Goal: Task Accomplishment & Management: Use online tool/utility

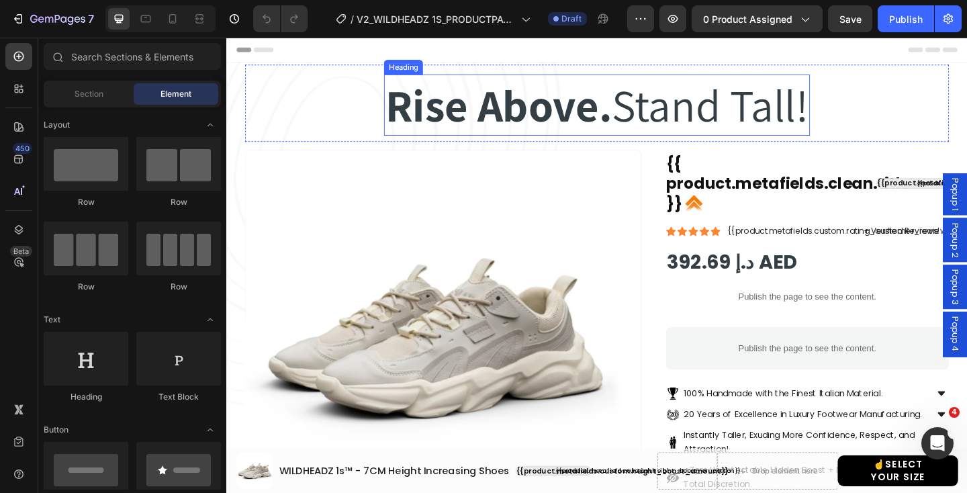
select select "EU 39 | US 6 | UK 5.5"
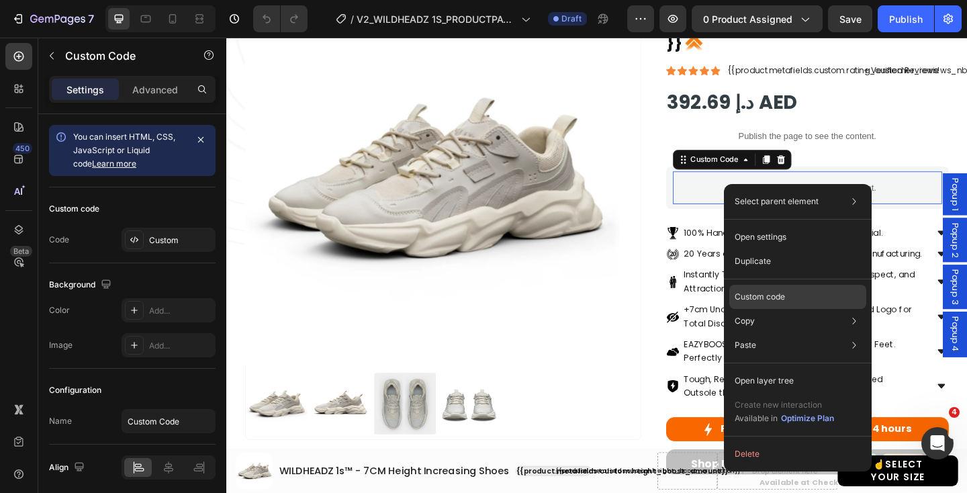
click at [765, 291] on p "Custom code" at bounding box center [759, 297] width 50 height 12
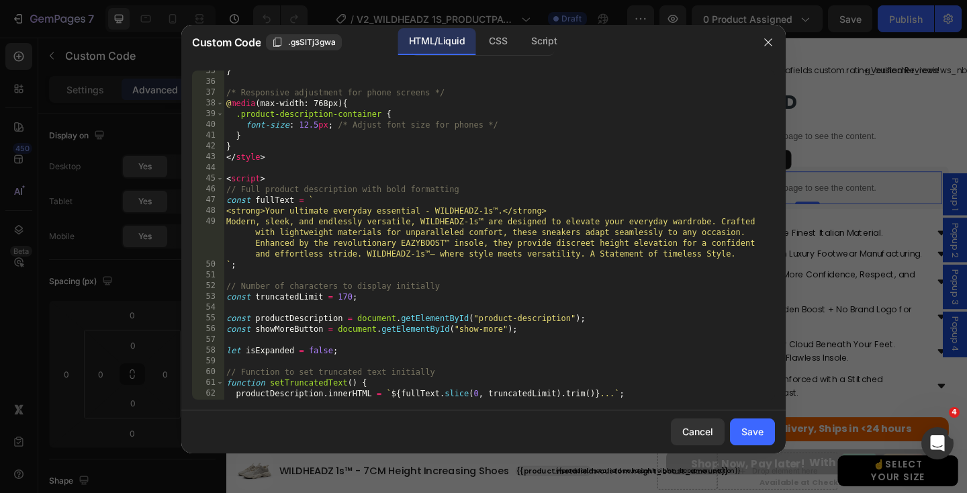
scroll to position [370, 0]
type textarea "<strong>Your ultimate everyday essential - WILDHEADZ-1s™.</strong>"
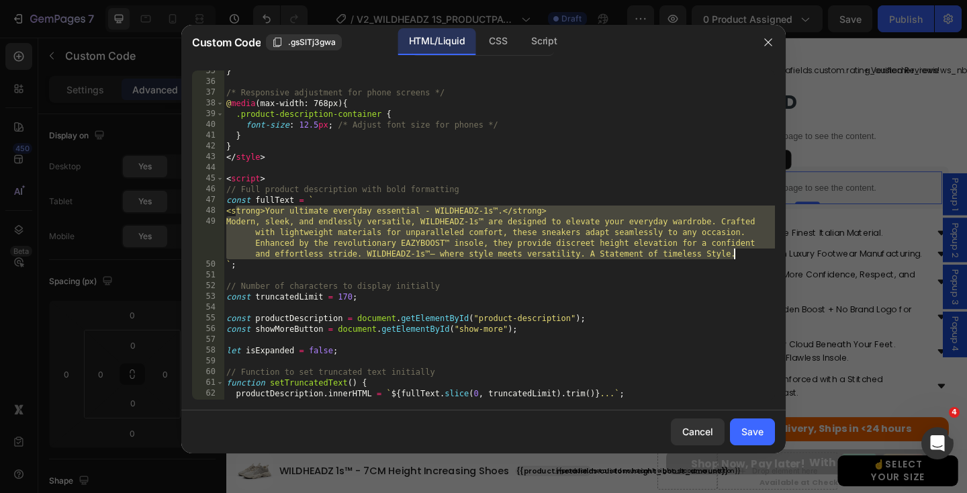
drag, startPoint x: 236, startPoint y: 212, endPoint x: 736, endPoint y: 252, distance: 501.7
click at [736, 252] on div "} /* Responsive adjustment for phone screens */ @ media (max-width: 768px) { .p…" at bounding box center [499, 241] width 551 height 350
click at [698, 429] on div "Cancel" at bounding box center [697, 431] width 31 height 14
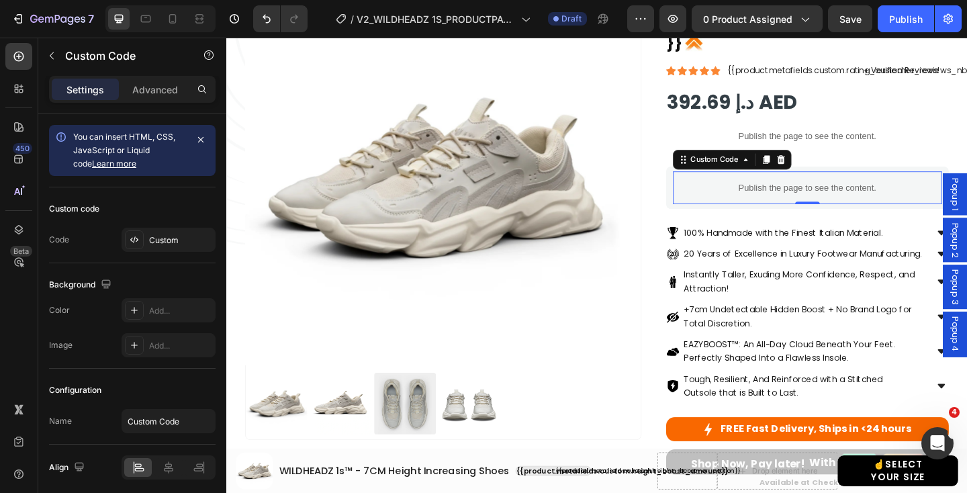
scroll to position [0, 0]
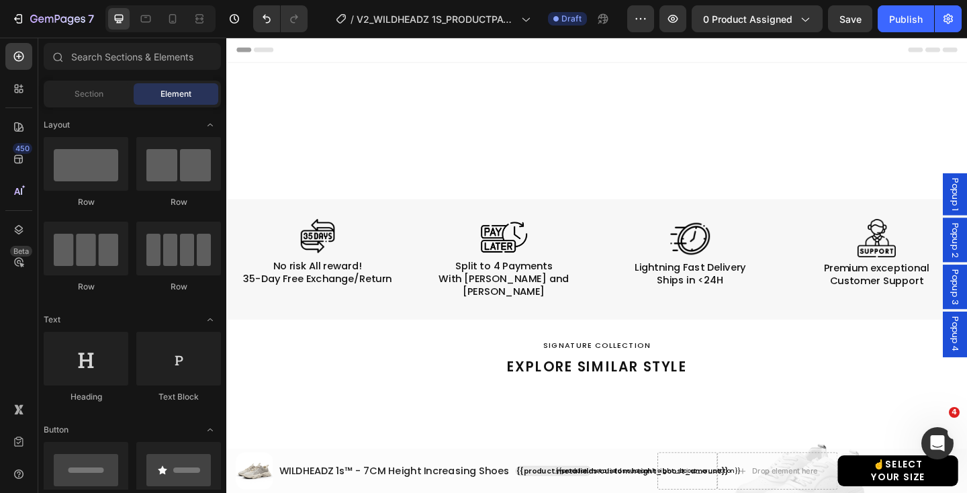
scroll to position [1322, 0]
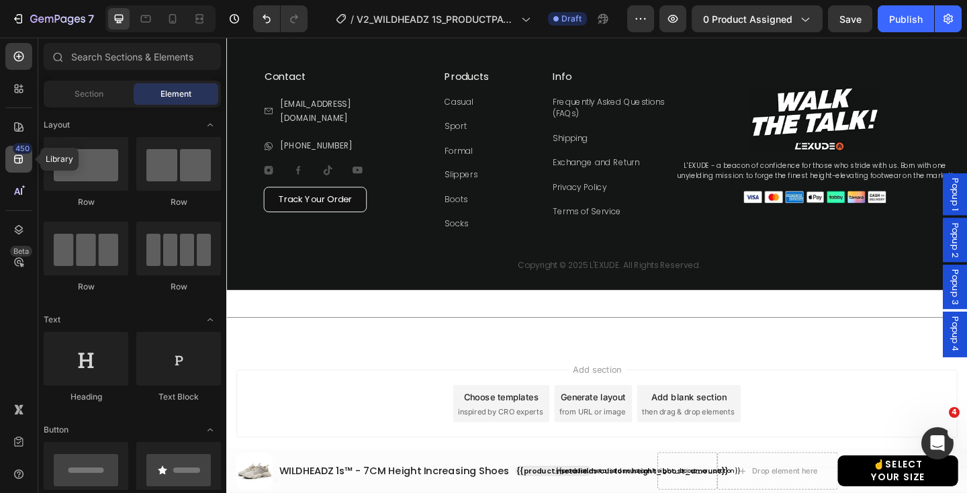
click at [17, 157] on icon at bounding box center [18, 158] width 13 height 13
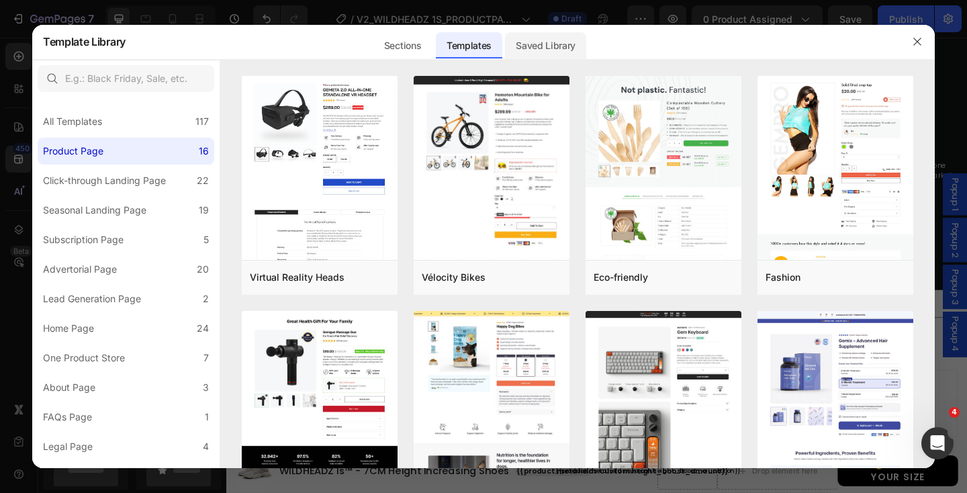
click at [534, 41] on div "Saved Library" at bounding box center [545, 45] width 81 height 27
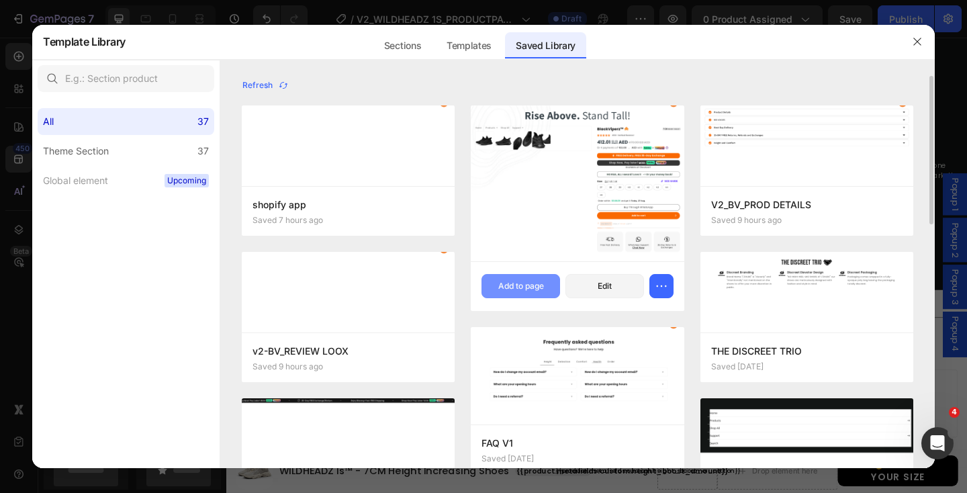
click at [524, 283] on div "Add to page" at bounding box center [521, 286] width 46 height 12
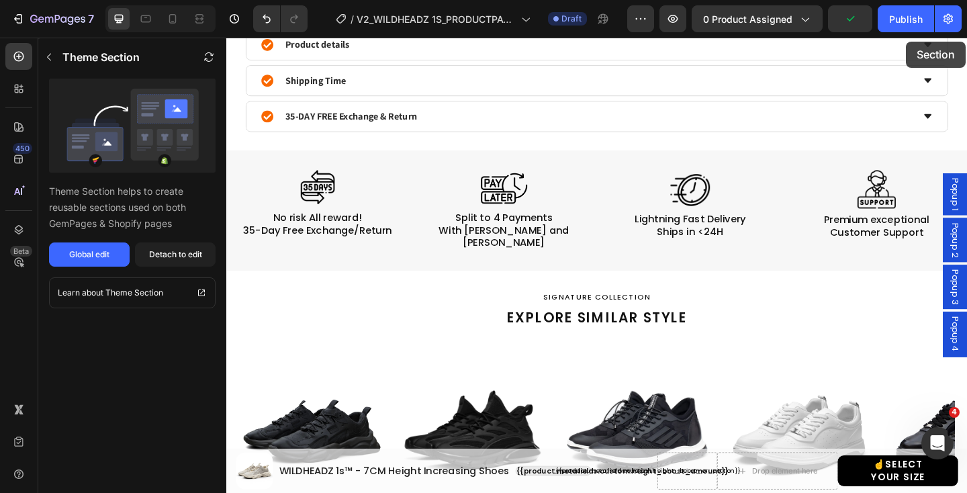
scroll to position [0, 0]
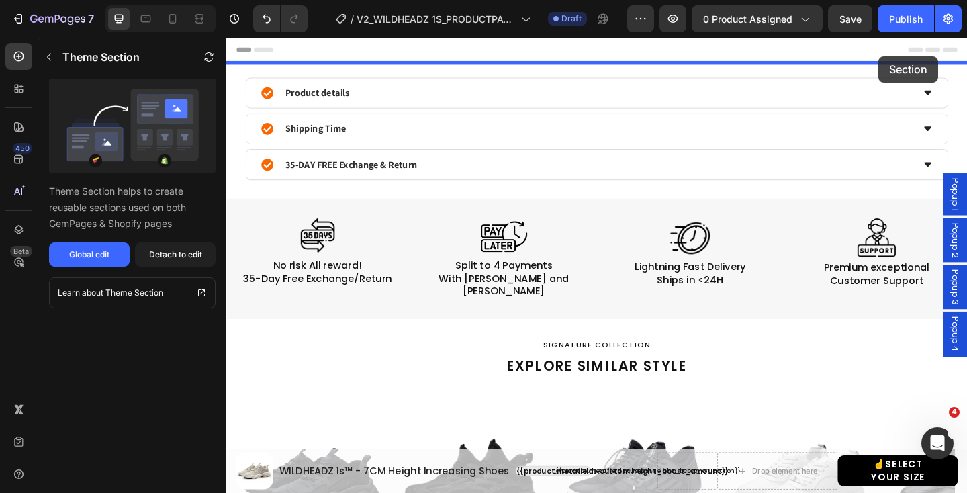
drag, startPoint x: 987, startPoint y: 122, endPoint x: 935, endPoint y: 58, distance: 82.6
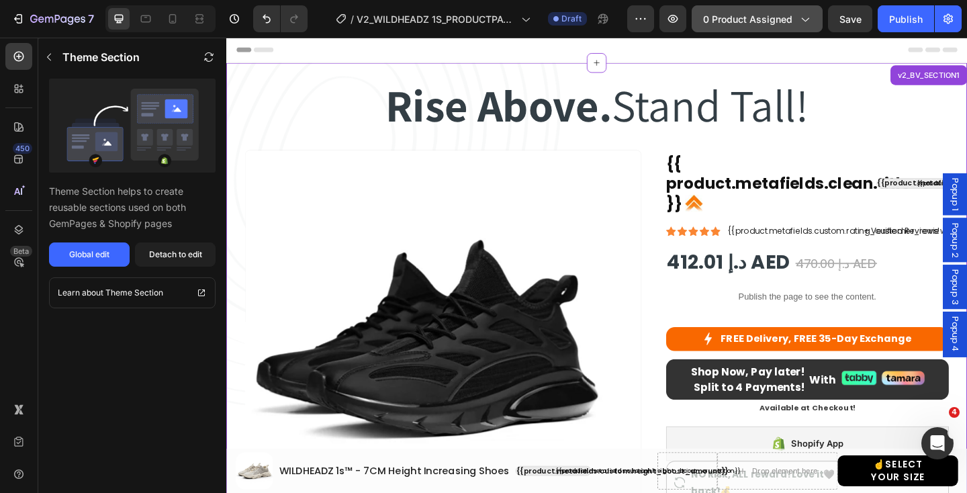
click at [799, 21] on icon "button" at bounding box center [803, 18] width 13 height 13
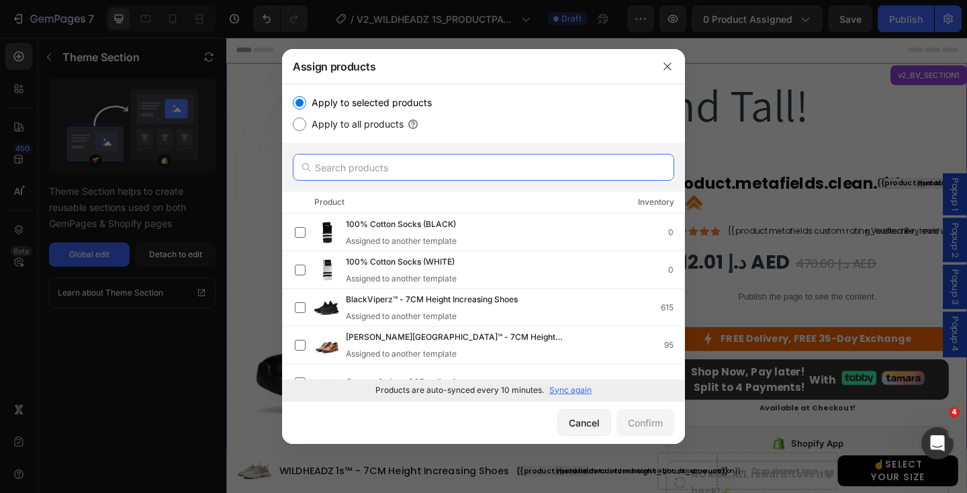
click at [443, 172] on input "text" at bounding box center [483, 167] width 381 height 27
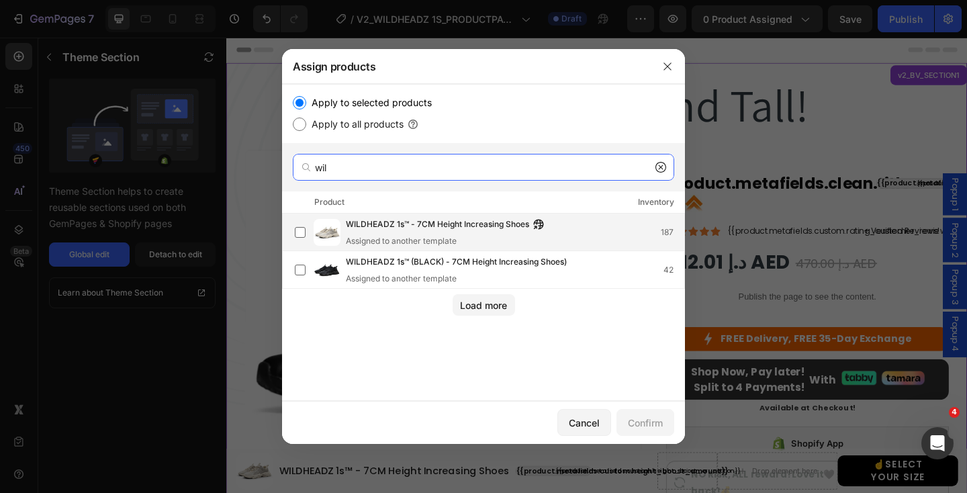
type input "wil"
click at [318, 232] on img at bounding box center [326, 232] width 27 height 27
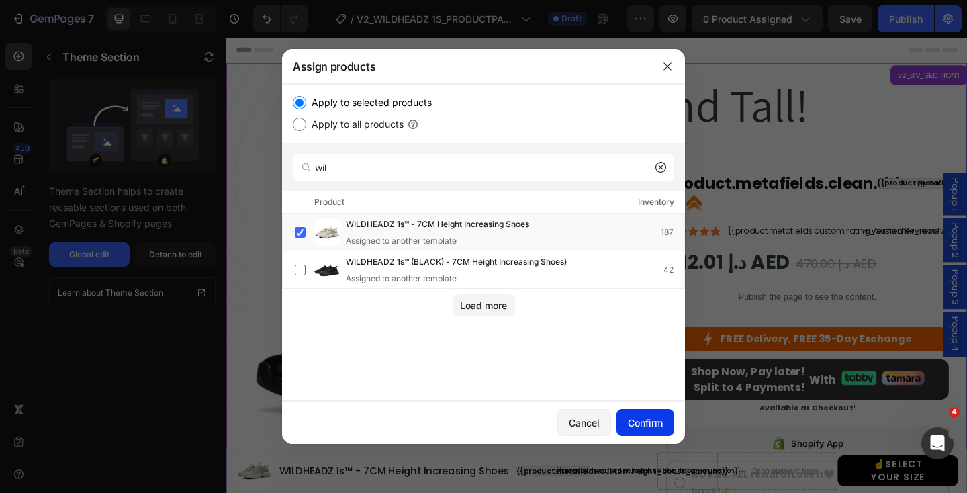
click at [634, 426] on div "Confirm" at bounding box center [645, 423] width 35 height 14
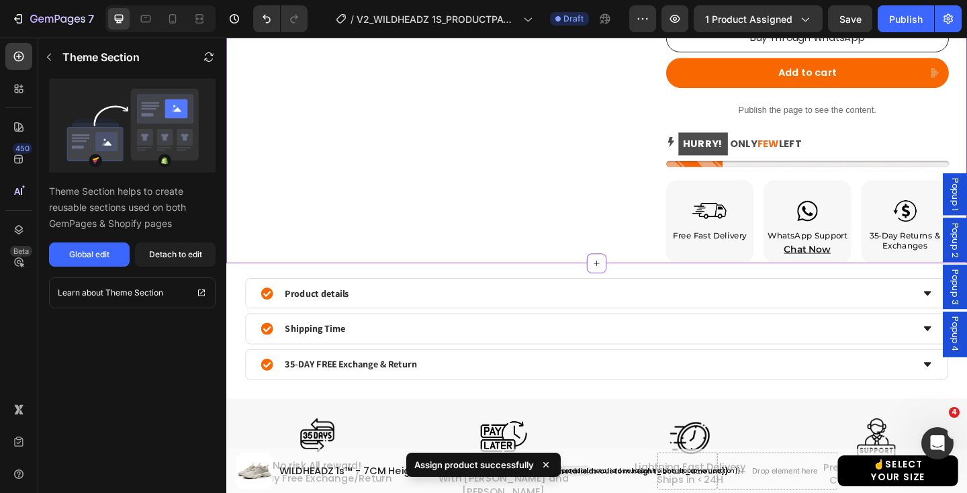
scroll to position [895, 0]
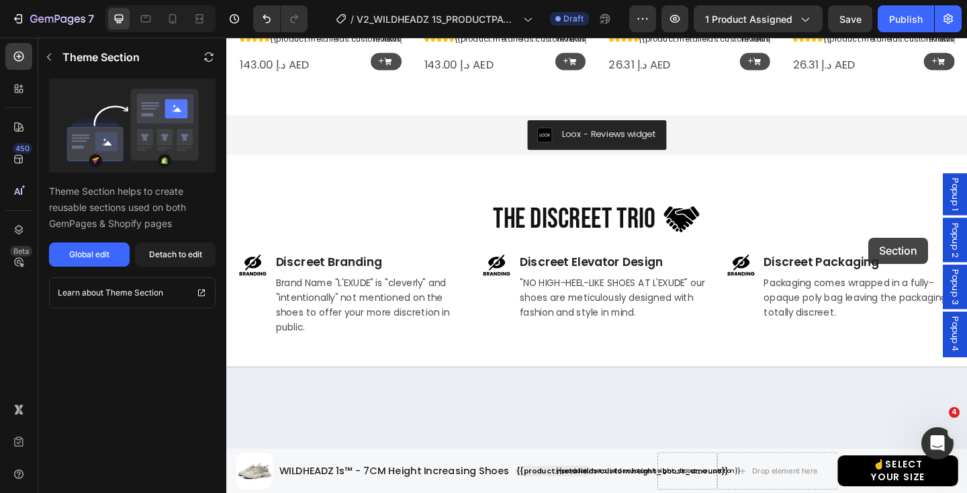
scroll to position [2051, 0]
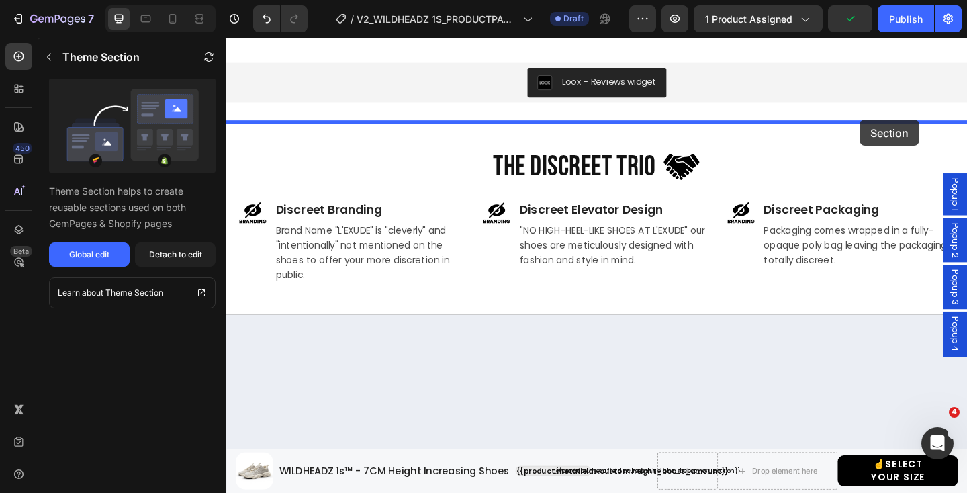
drag, startPoint x: 977, startPoint y: 99, endPoint x: 915, endPoint y: 127, distance: 68.5
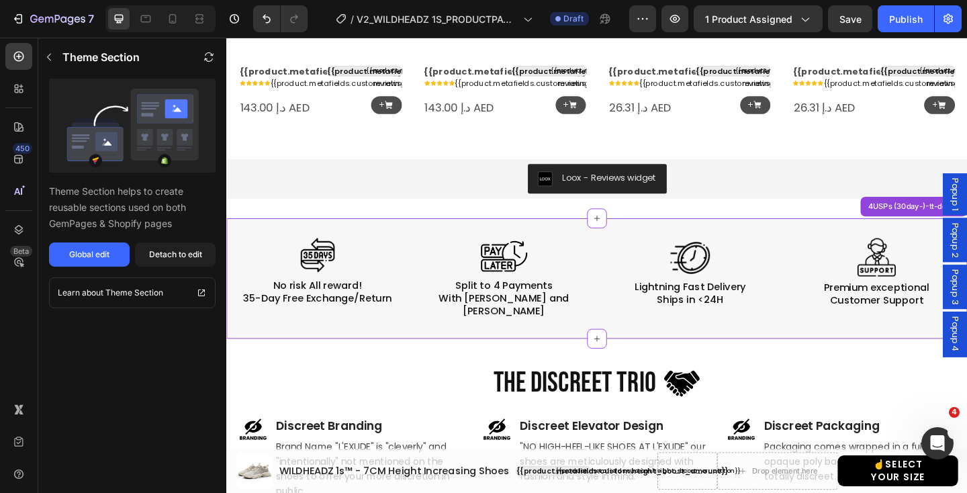
scroll to position [1820, 0]
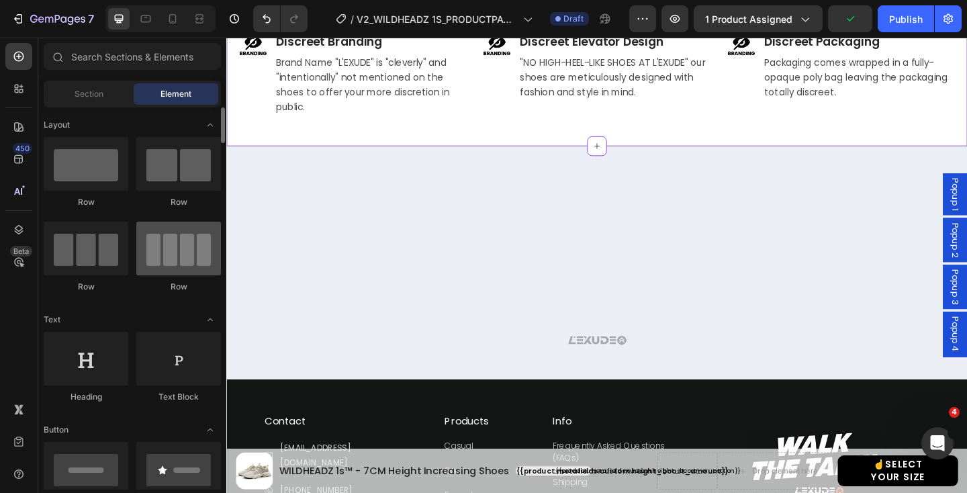
scroll to position [2196, 0]
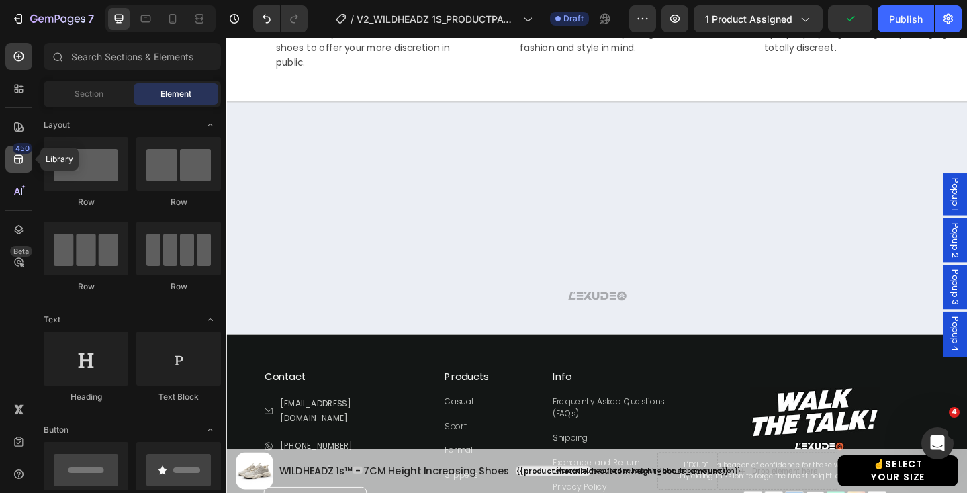
click at [11, 160] on div "450" at bounding box center [18, 159] width 27 height 27
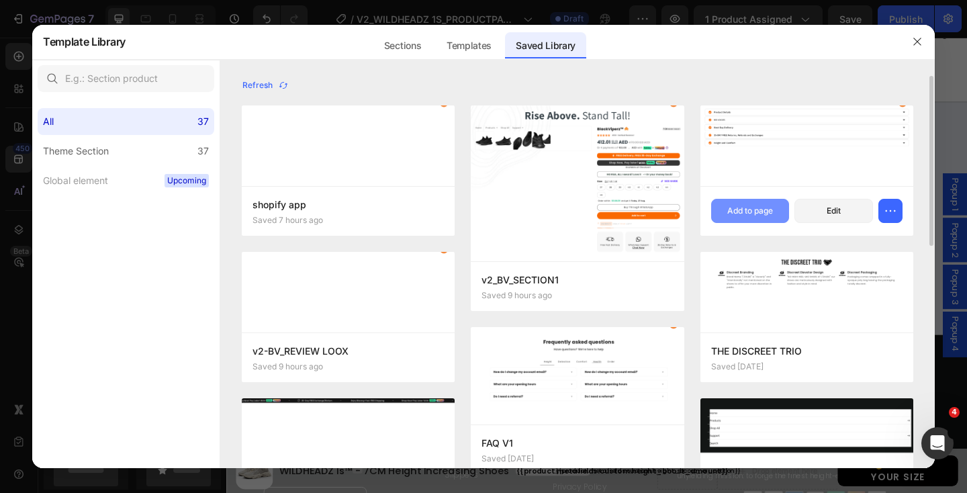
click at [750, 207] on div "Add to page" at bounding box center [750, 211] width 46 height 12
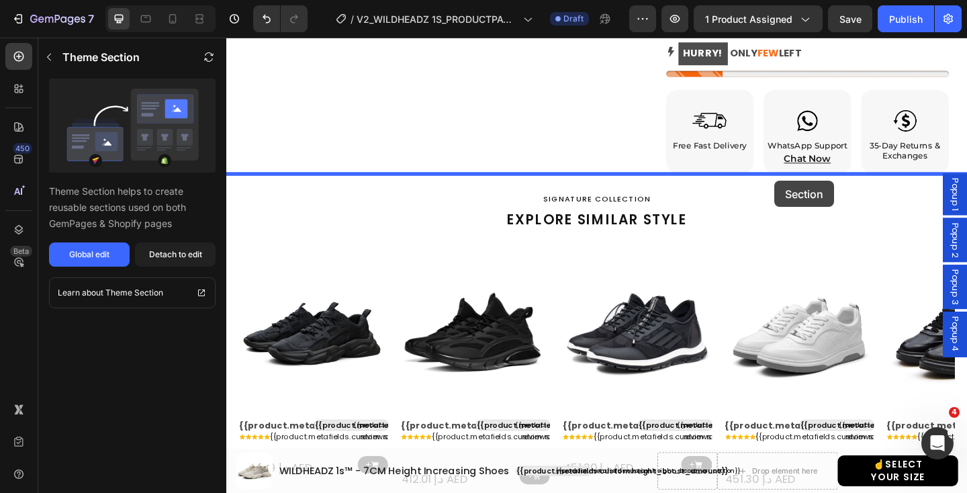
scroll to position [759, 0]
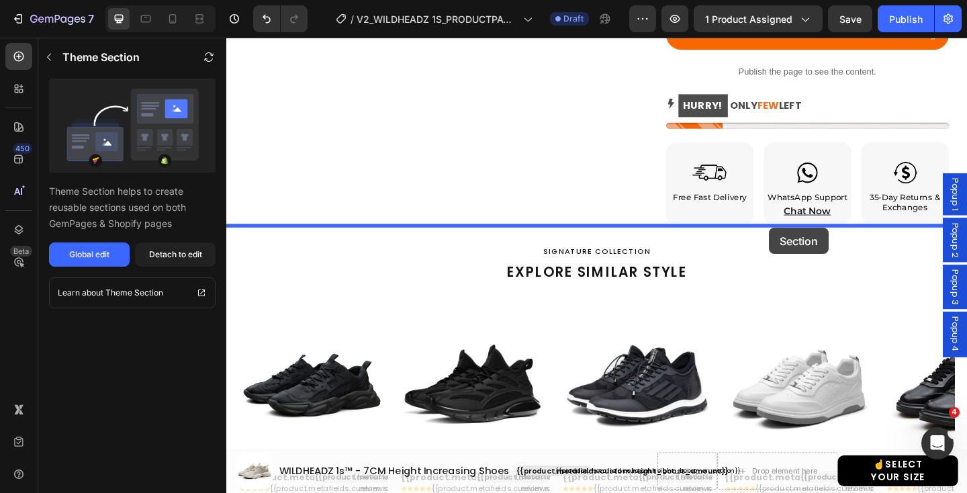
drag, startPoint x: 953, startPoint y: 185, endPoint x: 816, endPoint y: 244, distance: 149.1
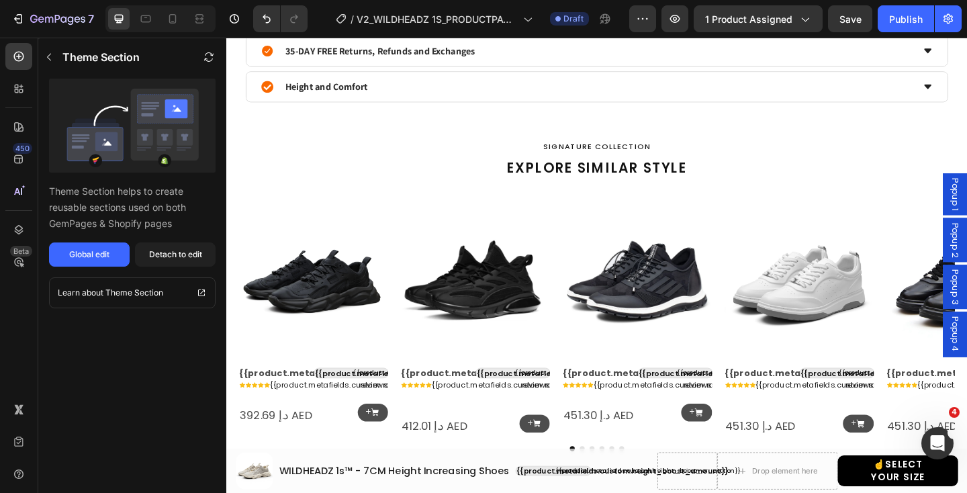
scroll to position [1024, 0]
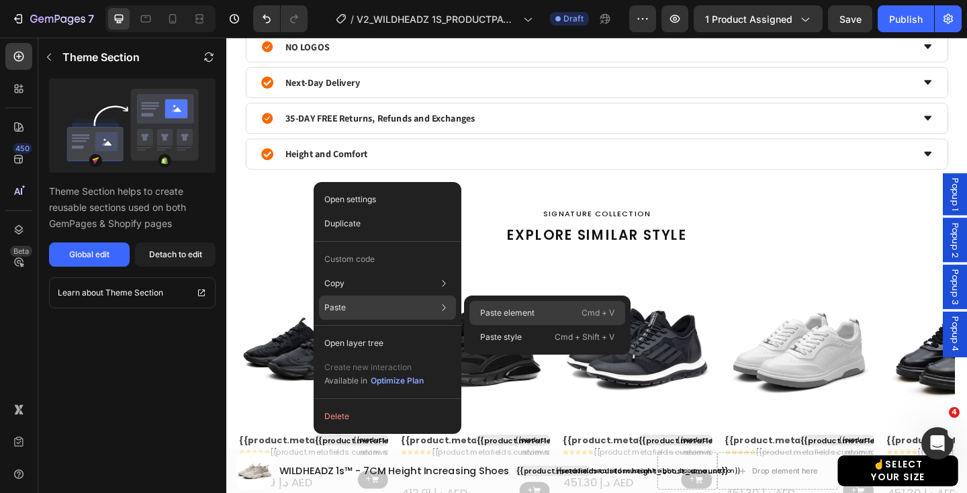
click at [503, 312] on p "Paste element" at bounding box center [507, 313] width 54 height 12
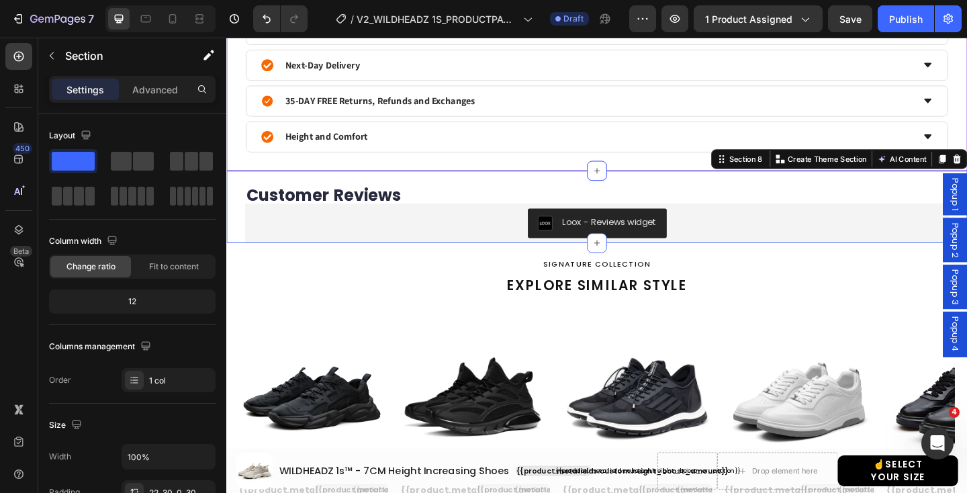
scroll to position [0, 0]
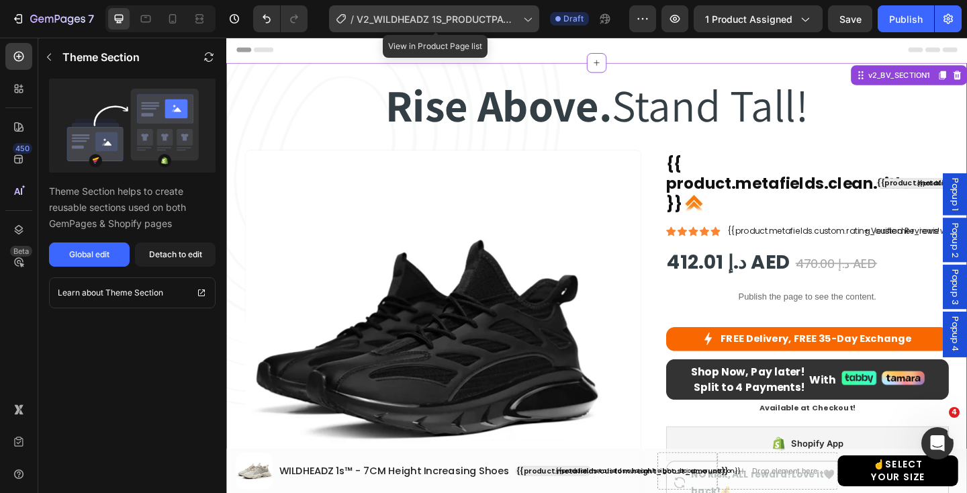
click at [532, 21] on icon at bounding box center [526, 18] width 13 height 13
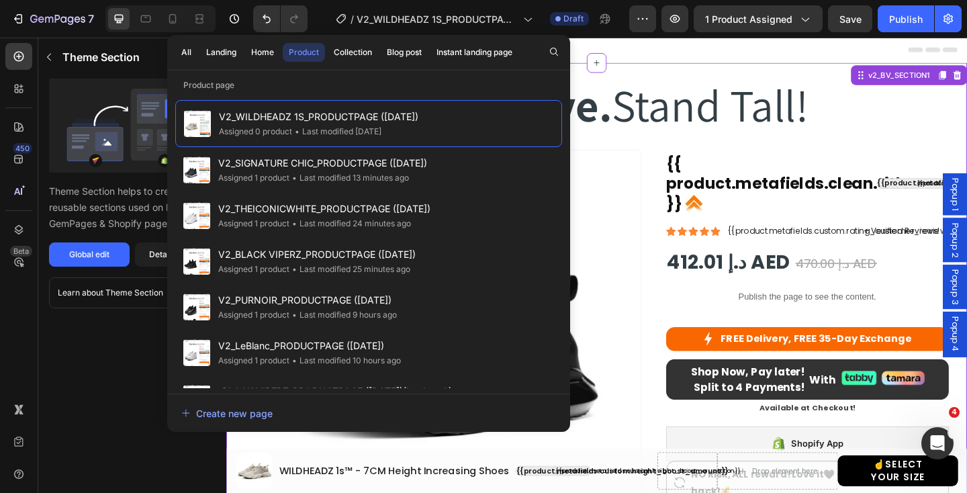
click at [746, 142] on h2 "Rise Above. Stand Tall!" at bounding box center [628, 111] width 463 height 66
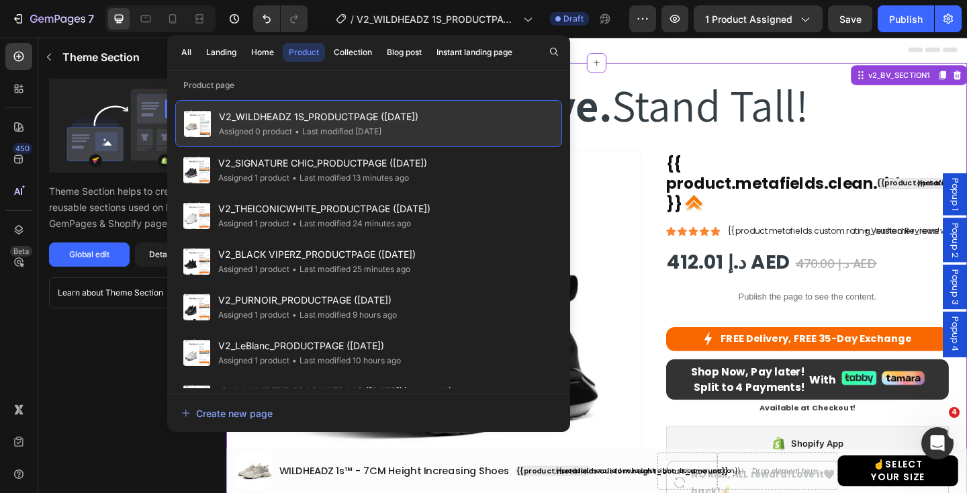
click at [339, 123] on span "V2_WILDHEADZ 1S_PRODUCTPAGE ([DATE])" at bounding box center [318, 117] width 199 height 16
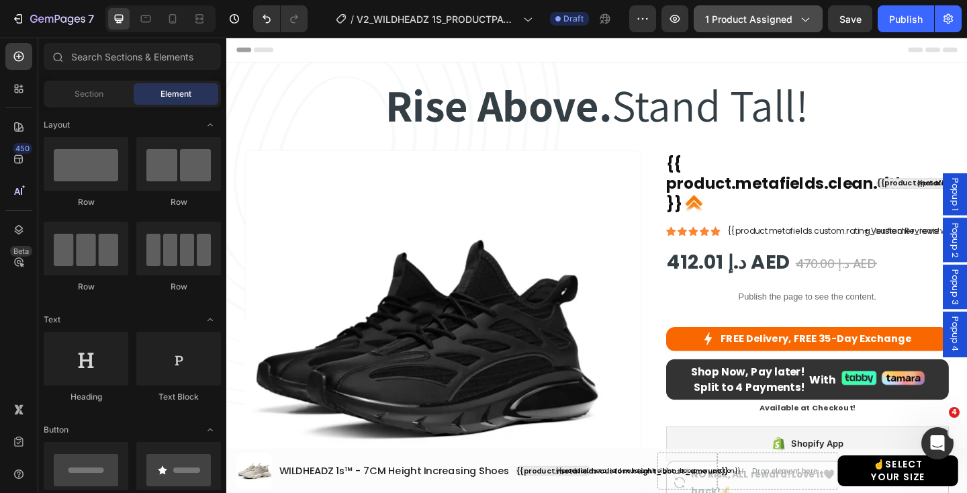
click at [795, 26] on button "1 product assigned" at bounding box center [757, 18] width 129 height 27
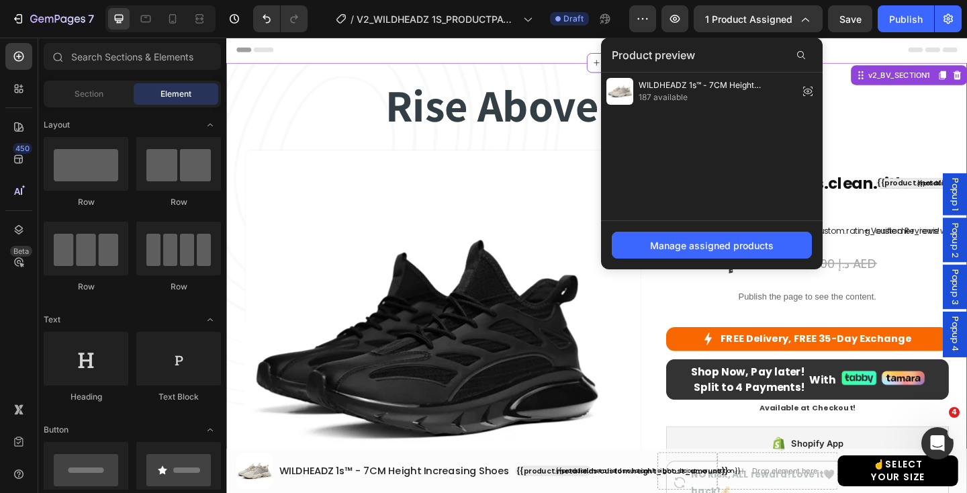
click at [599, 150] on div "Rise Above. Stand Tall! Heading Rise Above. Stand Tall! Heading Row" at bounding box center [628, 109] width 765 height 84
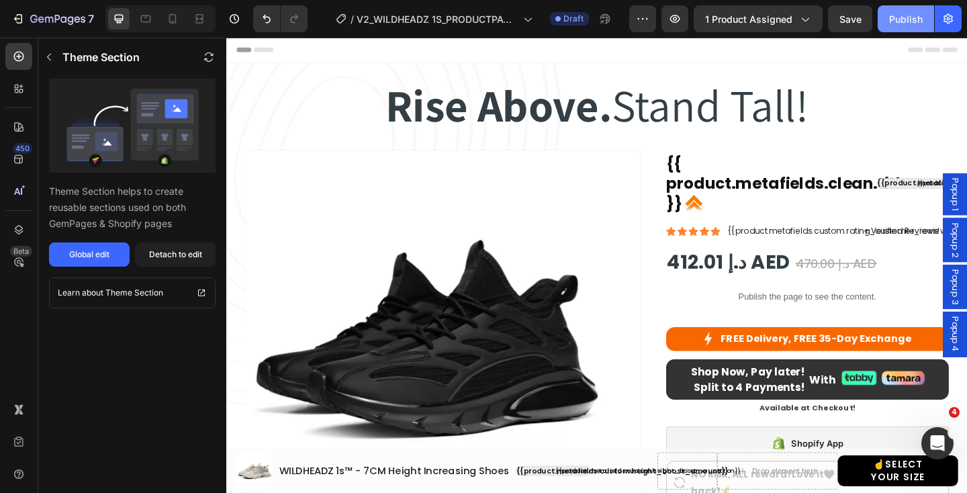
click at [895, 19] on div "Publish" at bounding box center [906, 19] width 34 height 14
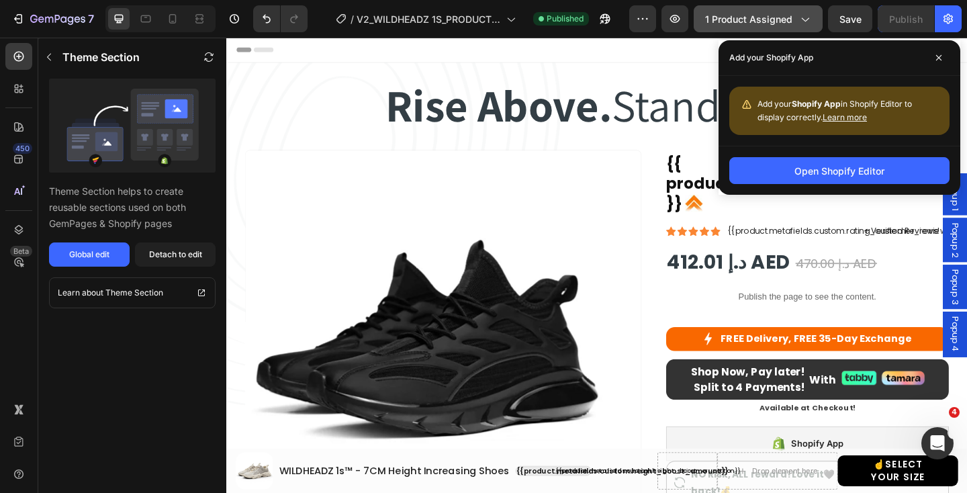
click at [773, 26] on span "1 product assigned" at bounding box center [748, 19] width 87 height 14
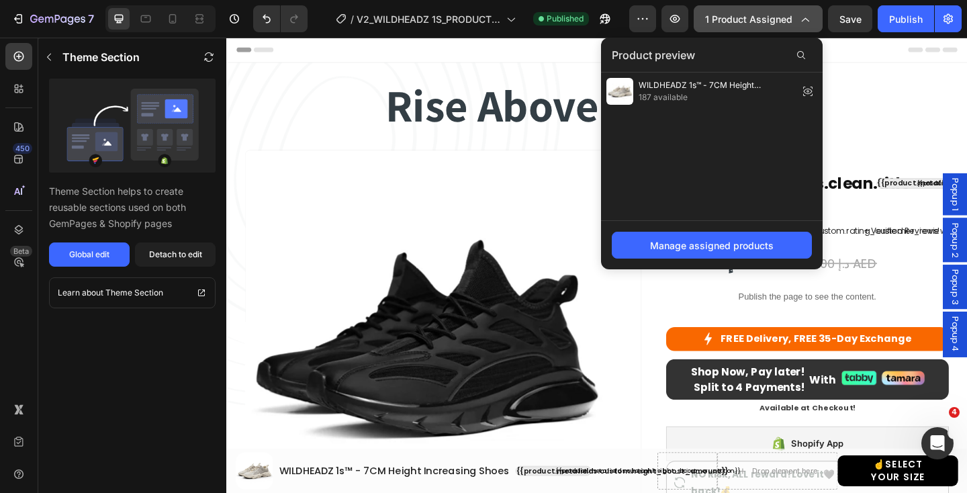
click at [796, 18] on div "1 product assigned" at bounding box center [758, 19] width 106 height 14
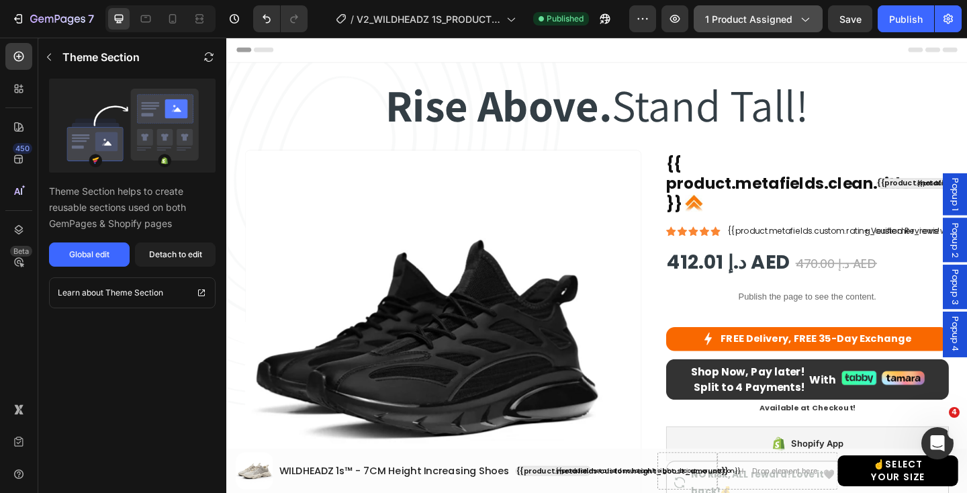
click at [809, 17] on icon "button" at bounding box center [803, 18] width 13 height 13
